Goal: Find specific page/section: Find specific page/section

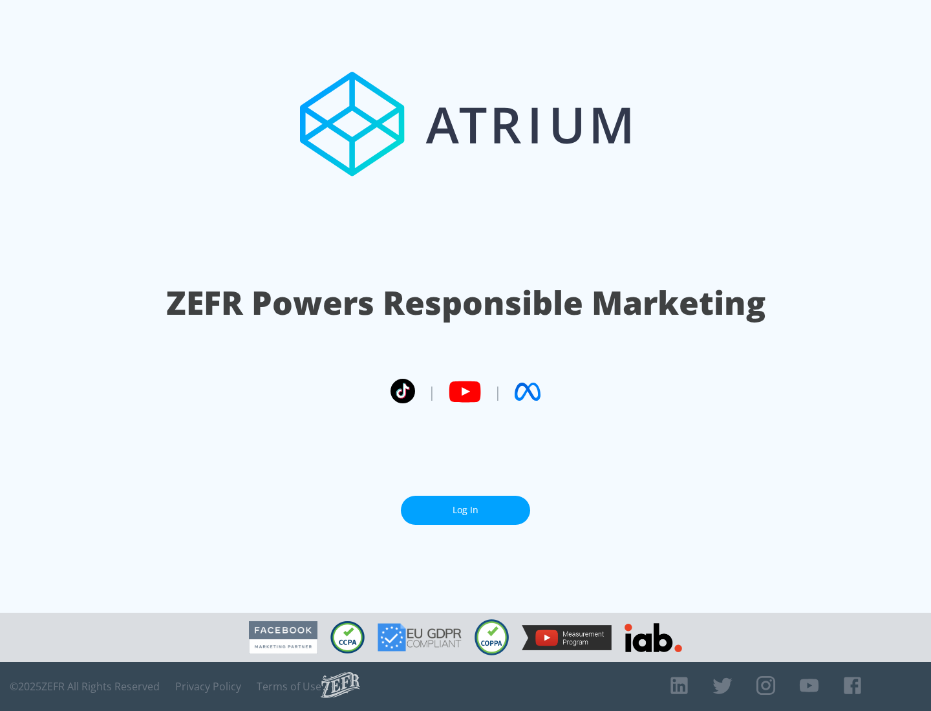
click at [465, 505] on link "Log In" at bounding box center [465, 510] width 129 height 29
